Goal: Find specific fact: Find specific fact

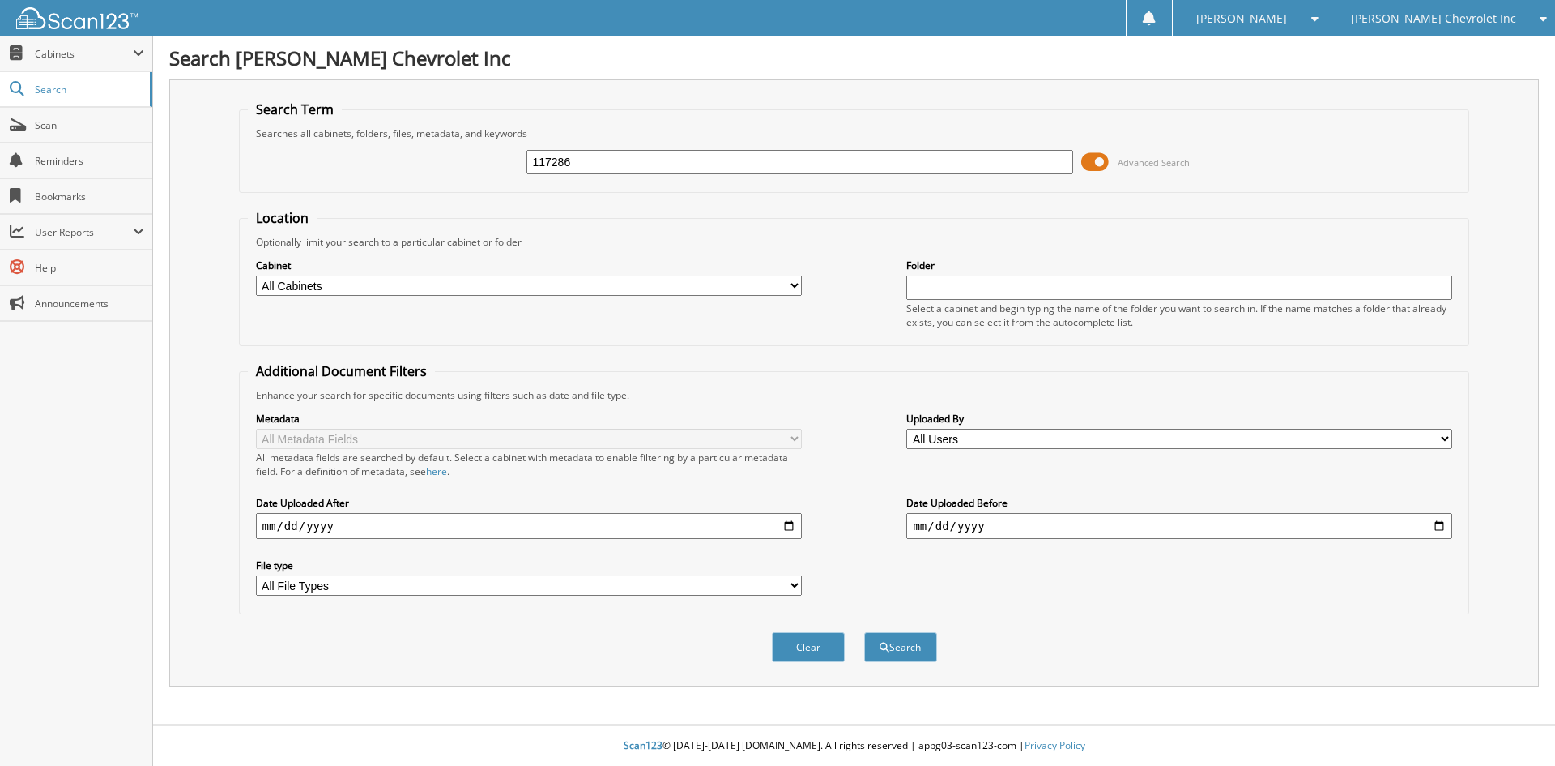
type input "117286"
click at [864, 632] on button "Search" at bounding box center [900, 647] width 73 height 30
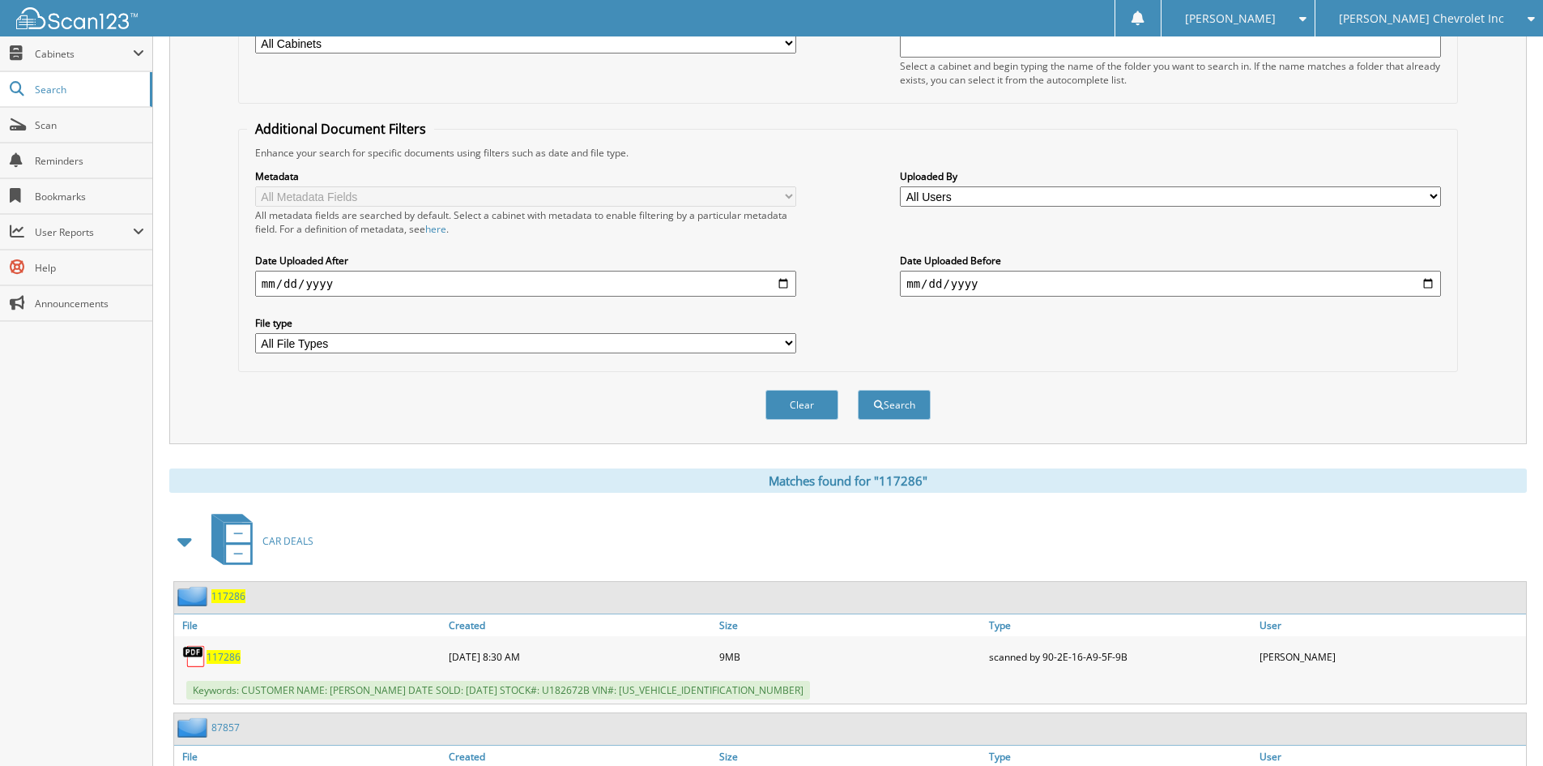
scroll to position [243, 0]
drag, startPoint x: 245, startPoint y: 689, endPoint x: 742, endPoint y: 693, distance: 497.4
click at [742, 693] on div "Keywords: CUSTOMER NAME: ALBERT FITTS JR DATE SOLD: 09/08/2025 STOCK#: U182672B…" at bounding box center [850, 689] width 1352 height 27
copy span "CUSTOMER NAME: ALBERT FITTS JR DATE SOLD: 09/08/2025 STOCK#: U182672B VIN#: 5GA…"
click at [1196, 389] on div "Clear Search" at bounding box center [848, 404] width 1220 height 66
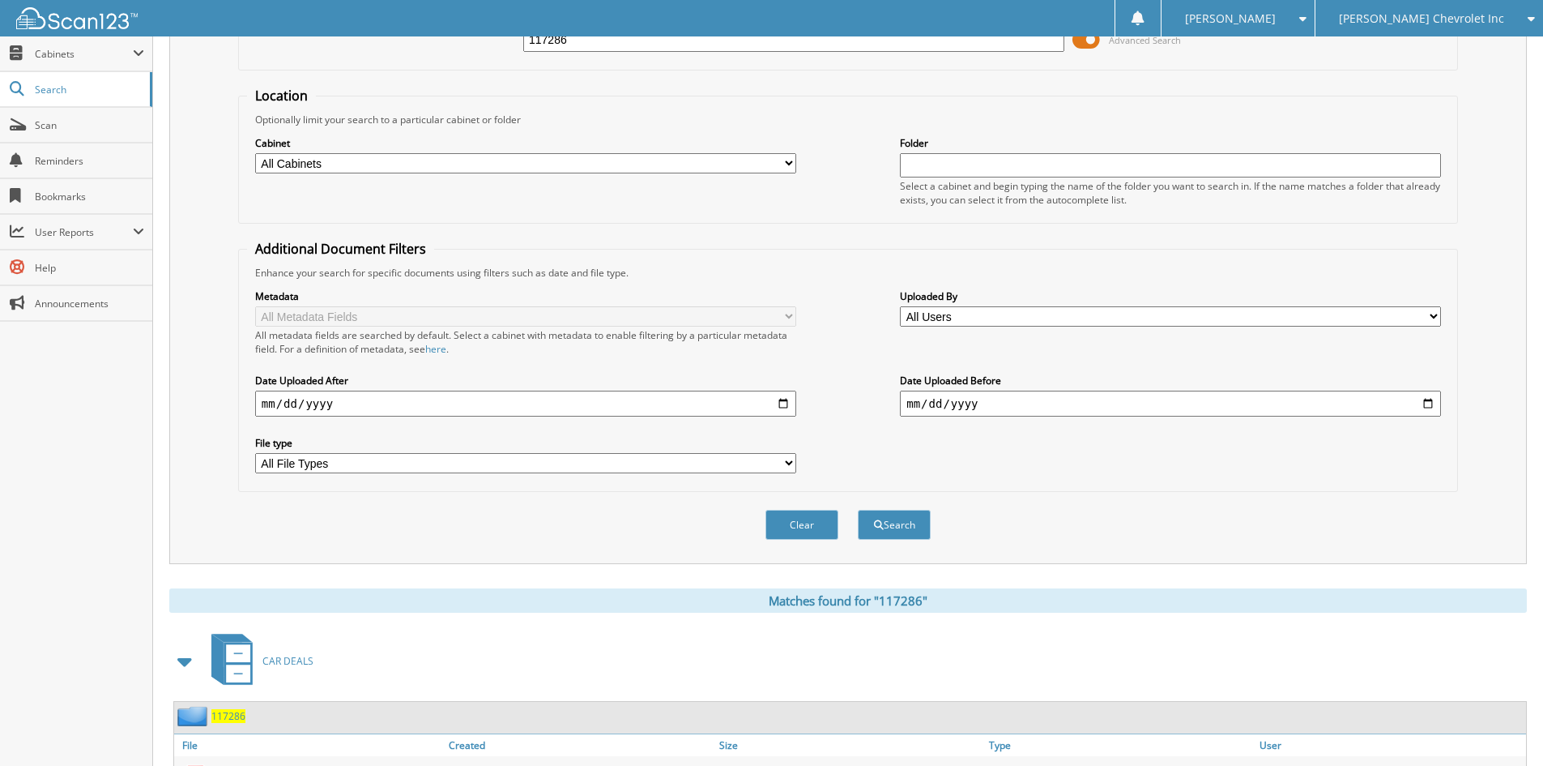
scroll to position [0, 0]
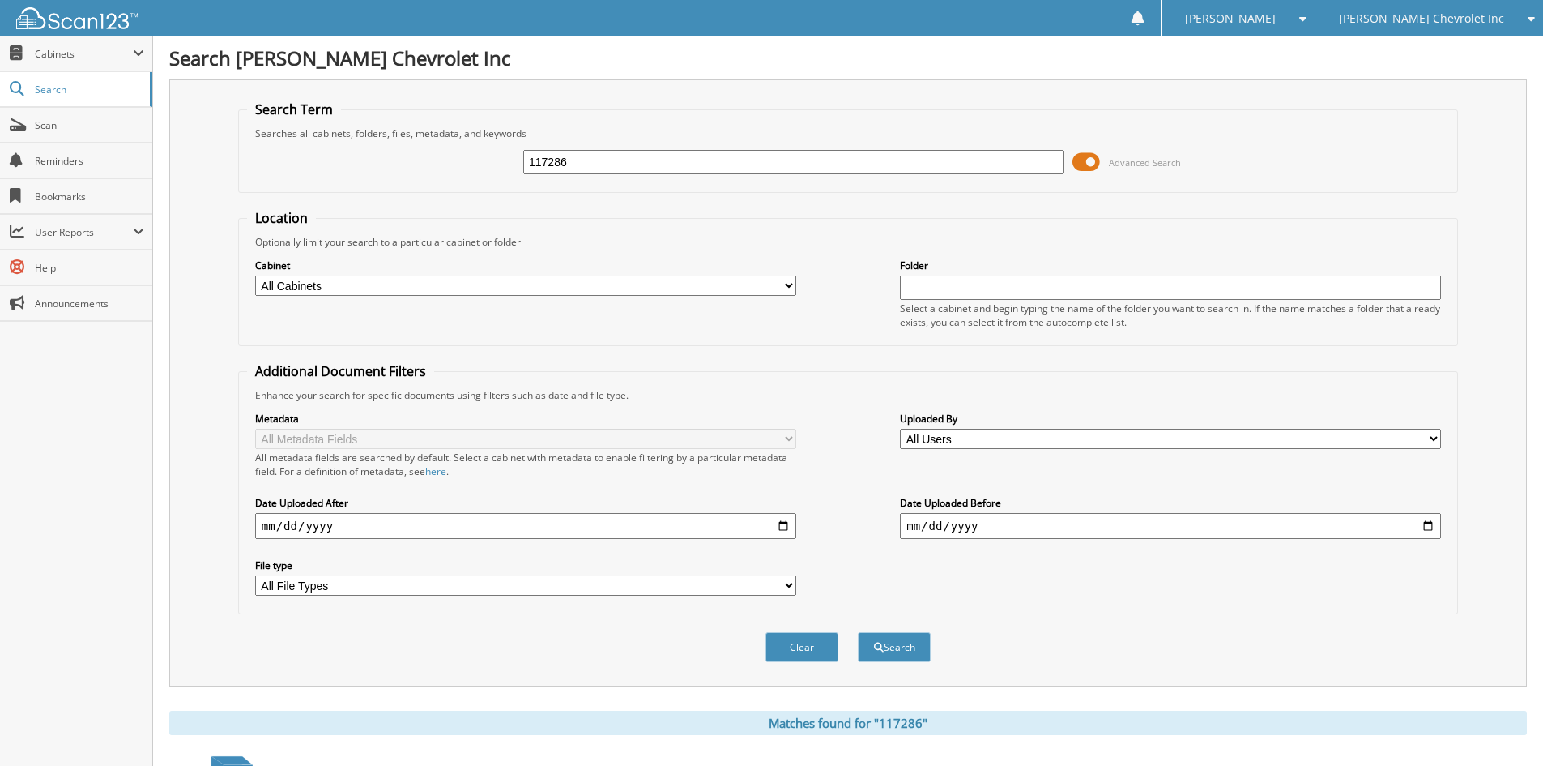
drag, startPoint x: 638, startPoint y: 162, endPoint x: 522, endPoint y: 160, distance: 116.7
click at [522, 160] on div "117286 Advanced Search" at bounding box center [848, 162] width 1202 height 44
click at [1449, 23] on span "[PERSON_NAME] Chevrolet Inc" at bounding box center [1421, 19] width 165 height 10
click at [1444, 45] on link "[PERSON_NAME] Alfa Romeo" at bounding box center [1430, 50] width 228 height 28
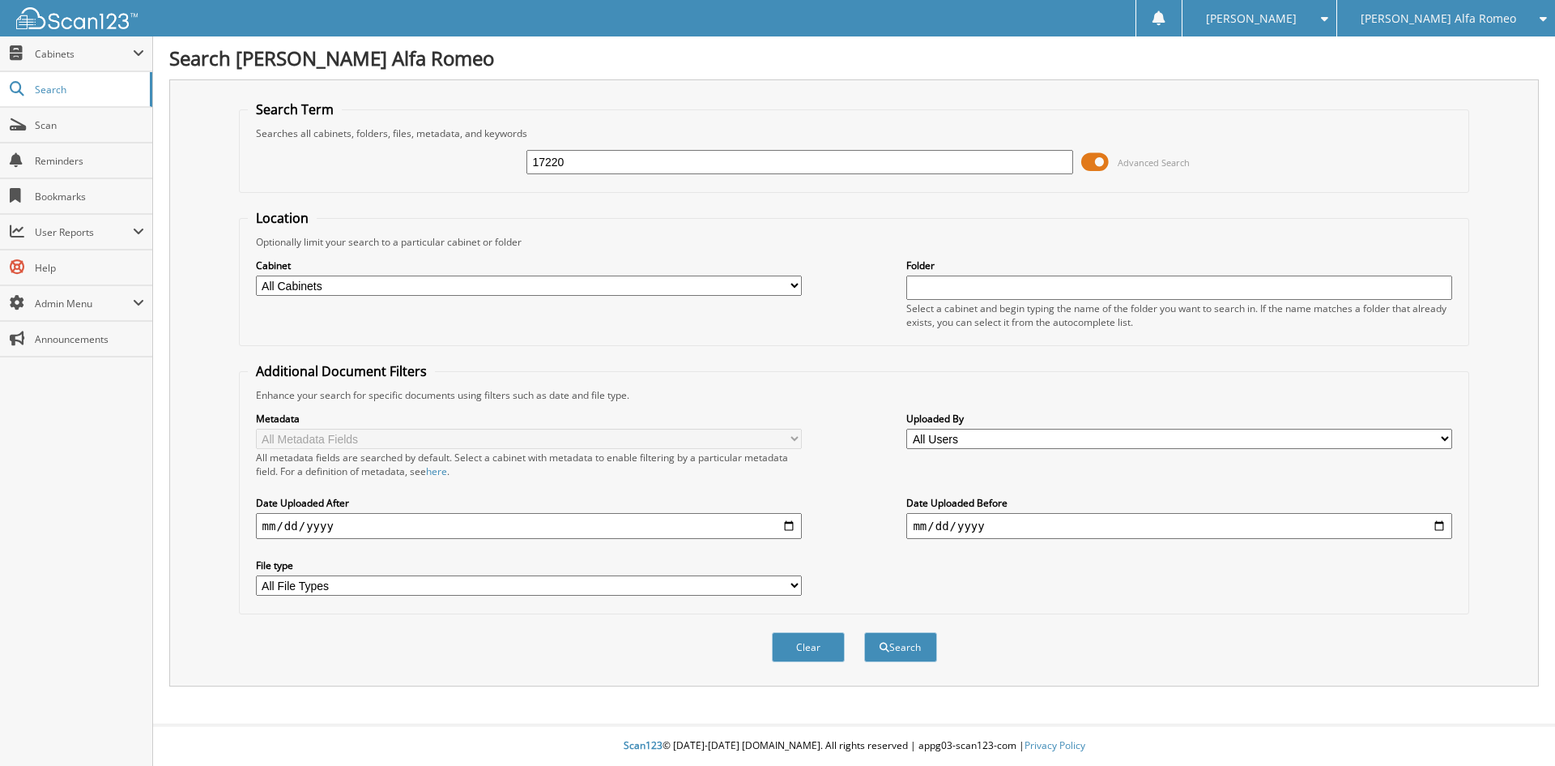
type input "17220"
click at [864, 632] on button "Search" at bounding box center [900, 647] width 73 height 30
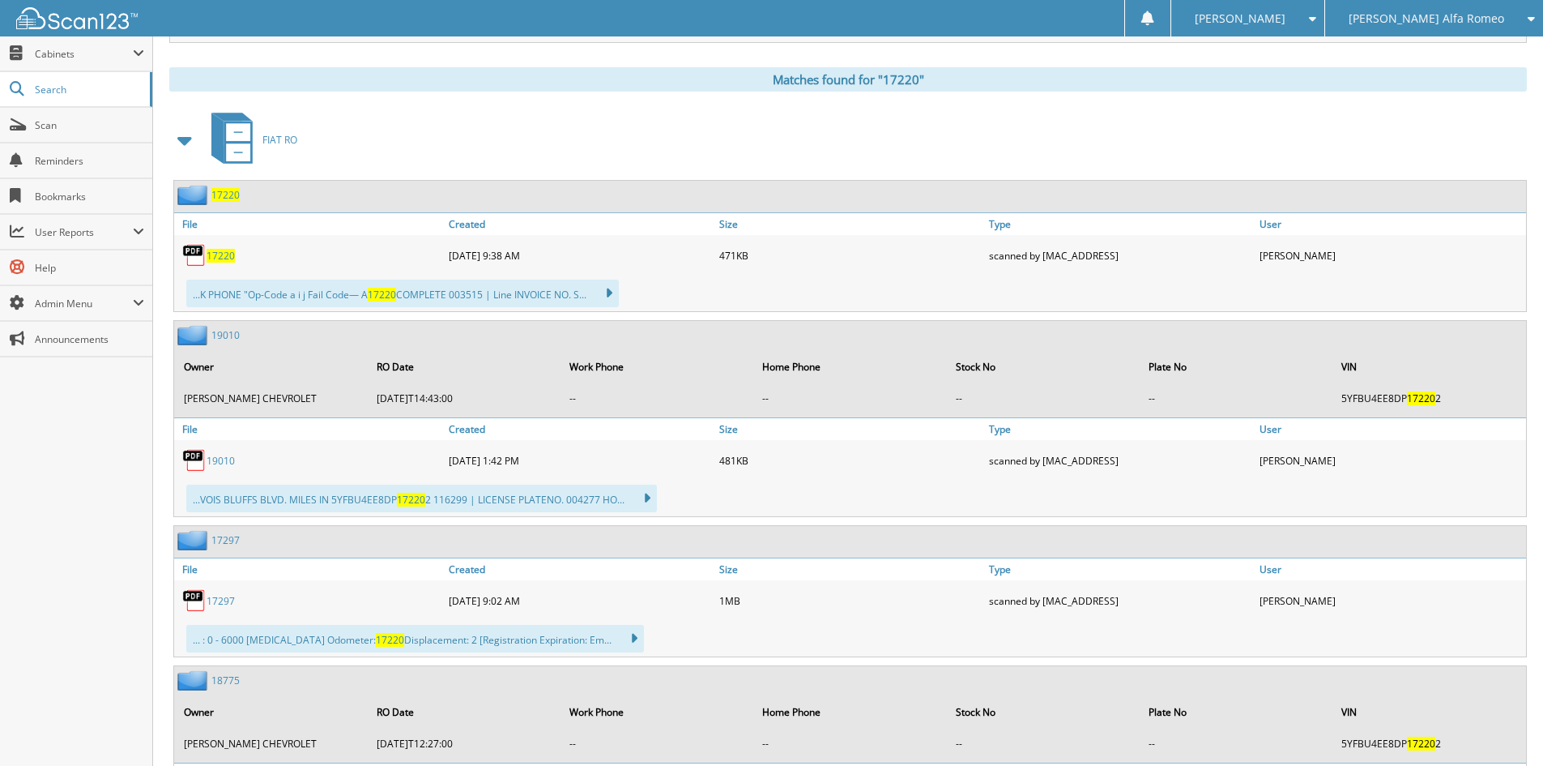
scroll to position [648, 0]
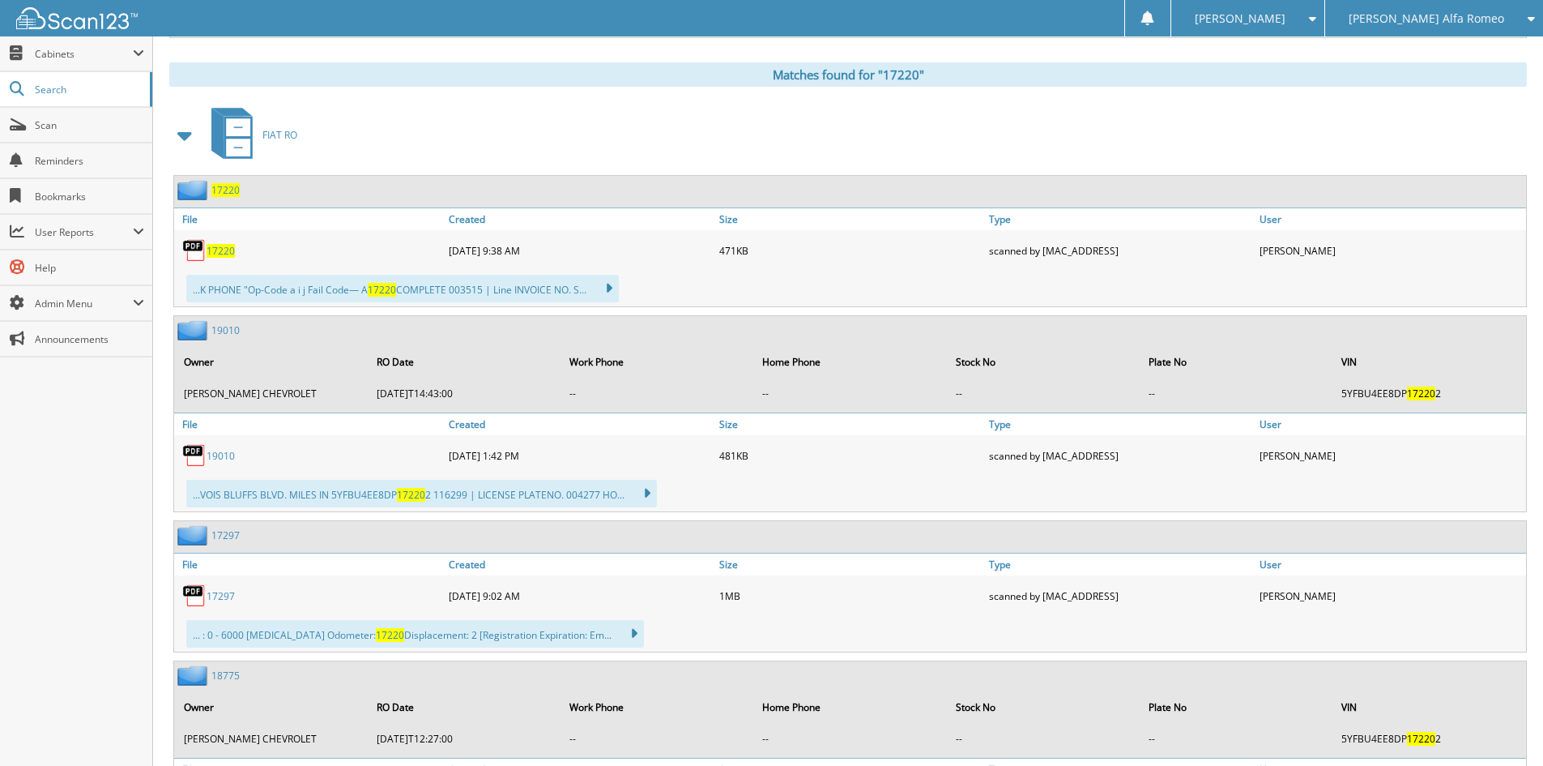
click at [188, 128] on span at bounding box center [185, 135] width 23 height 29
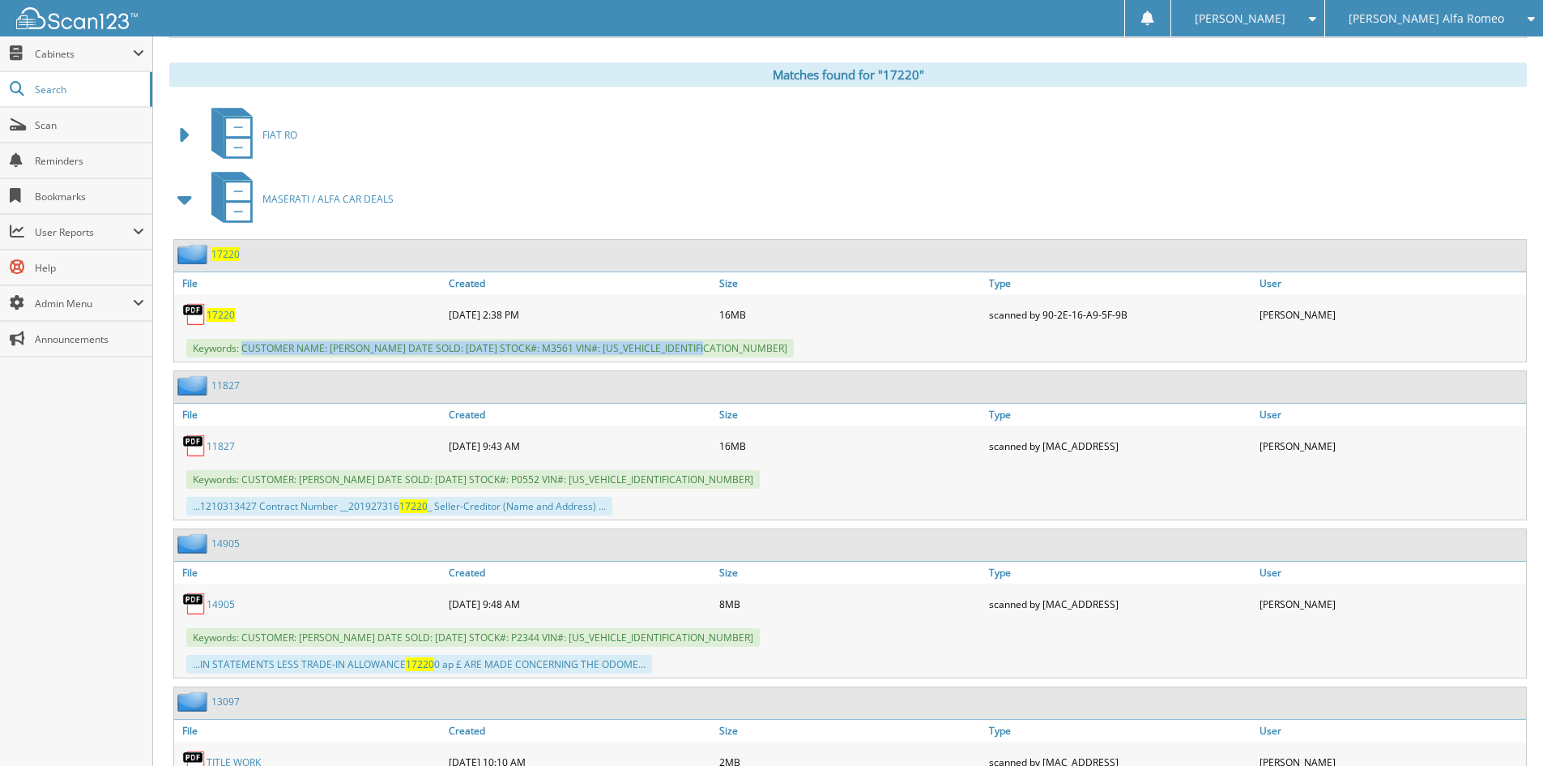
drag, startPoint x: 244, startPoint y: 348, endPoint x: 728, endPoint y: 349, distance: 484.5
click at [728, 349] on div "Keywords: CUSTOMER NAME: DAMON FOSTER DATE SOLD: 07/08/2025 STOCK#: M3561 VIN#:…" at bounding box center [850, 348] width 1352 height 27
copy span "CUSTOMER NAME: DAMON FOSTER DATE SOLD: 07/08/2025 STOCK#: M3561 VIN#: JN8AY2NE5…"
click at [58, 49] on span "Cabinets" at bounding box center [84, 54] width 98 height 14
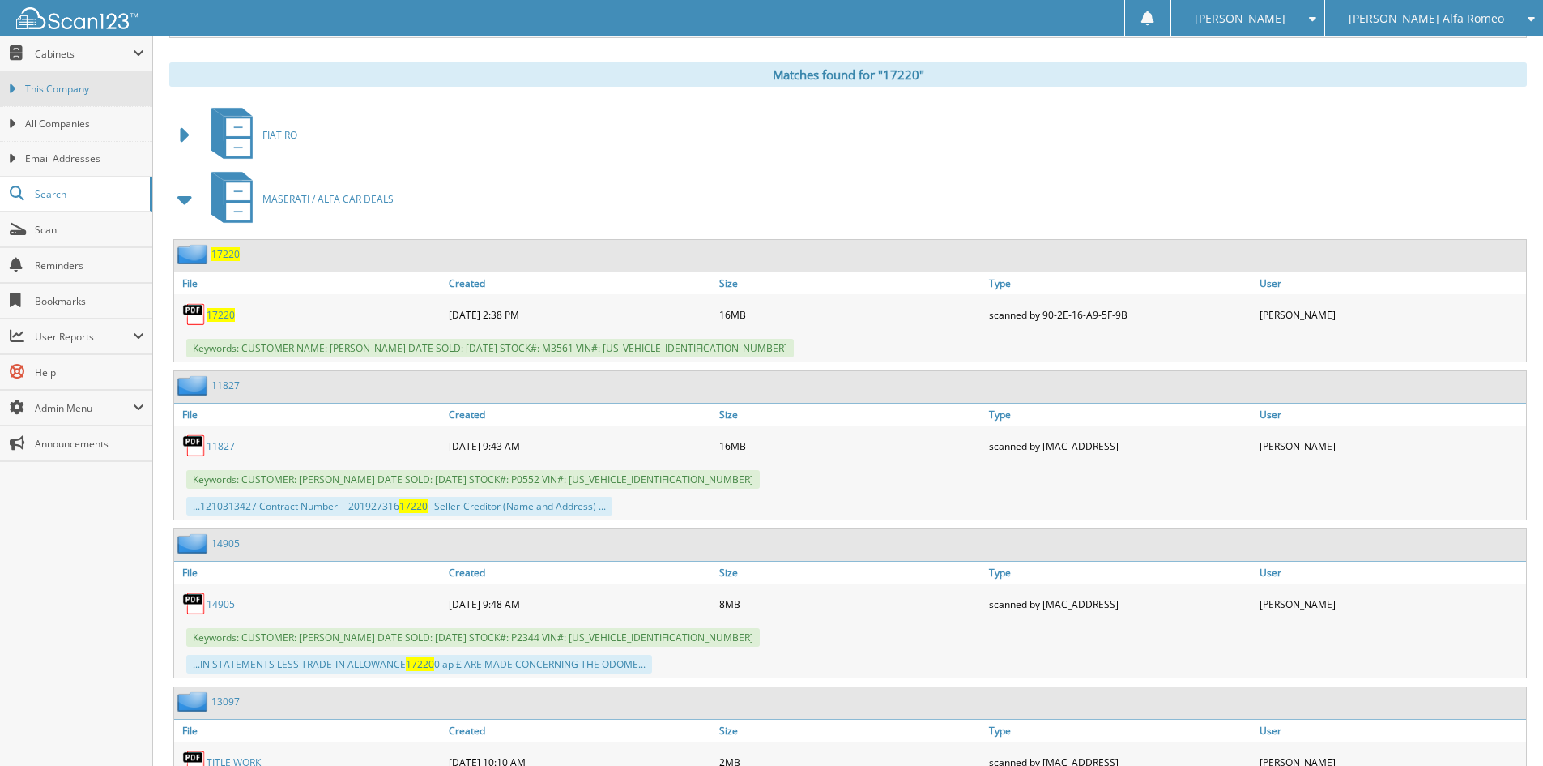
click at [59, 81] on link "This Company" at bounding box center [76, 88] width 152 height 35
